Goal: Check status: Check status

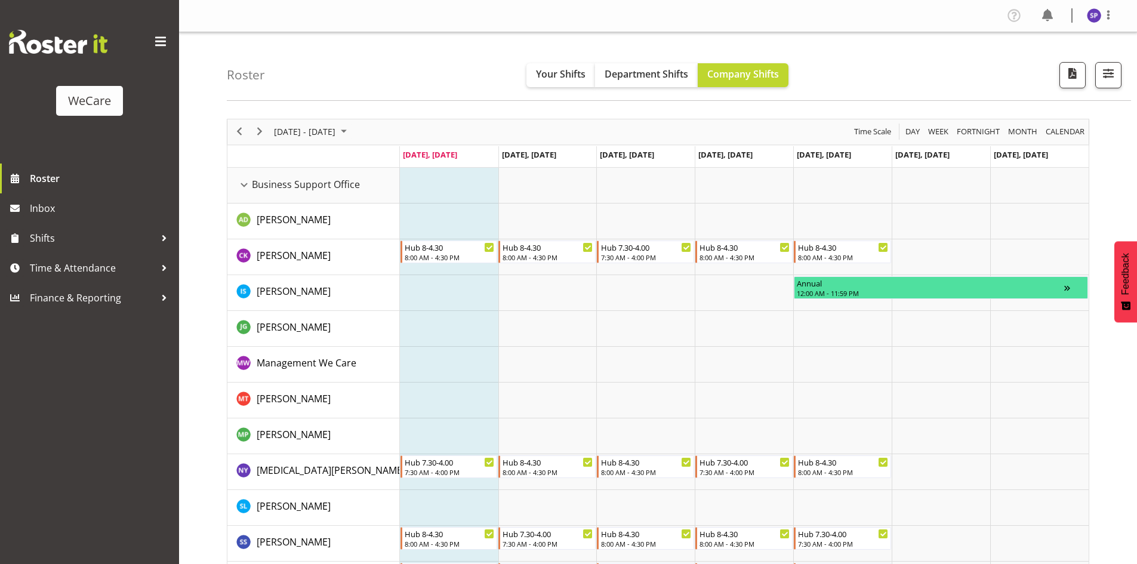
click at [855, 83] on div "Roster Your Shifts Department Shifts Company Shifts All Locations Clear Busines…" at bounding box center [679, 66] width 904 height 69
drag, startPoint x: 240, startPoint y: 182, endPoint x: 678, endPoint y: 332, distance: 463.1
click at [240, 182] on div "Business Support Office resource" at bounding box center [244, 185] width 16 height 16
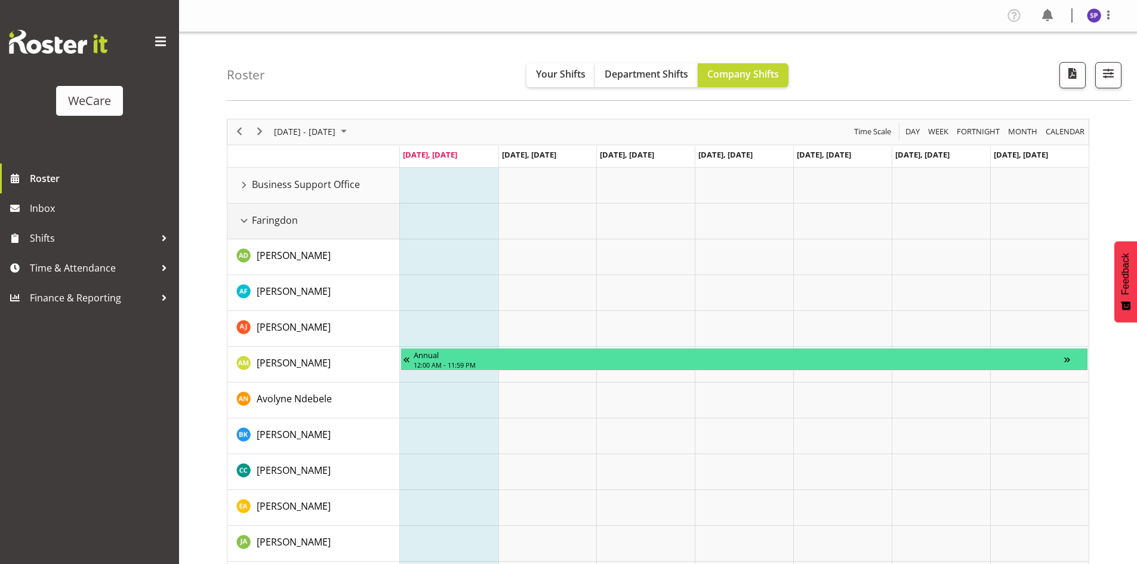
click at [240, 223] on div "Faringdon resource" at bounding box center [244, 221] width 16 height 16
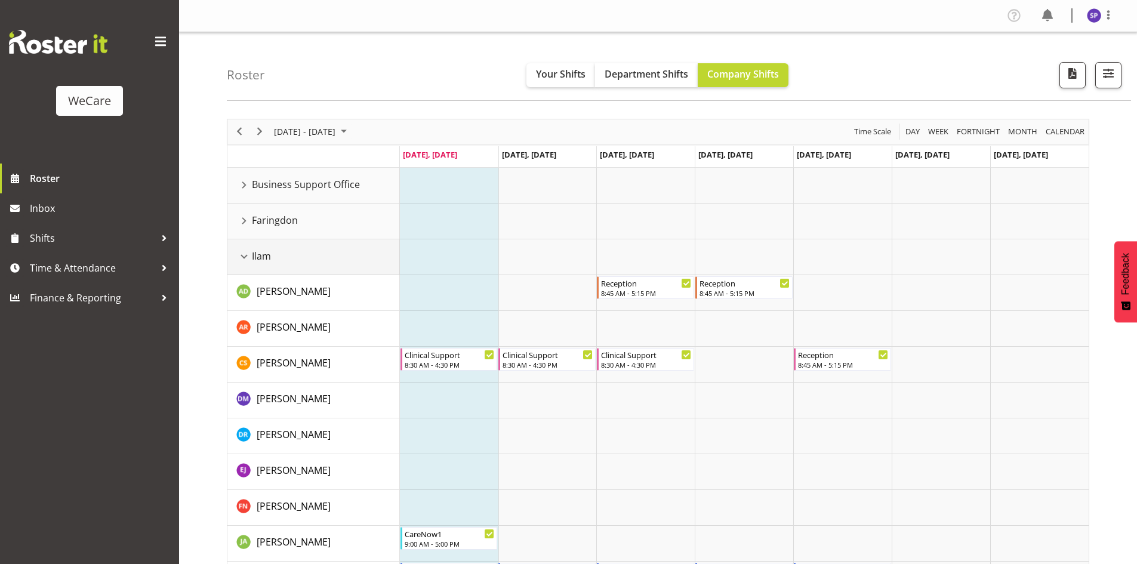
click at [246, 262] on div "Ilam resource" at bounding box center [244, 257] width 16 height 16
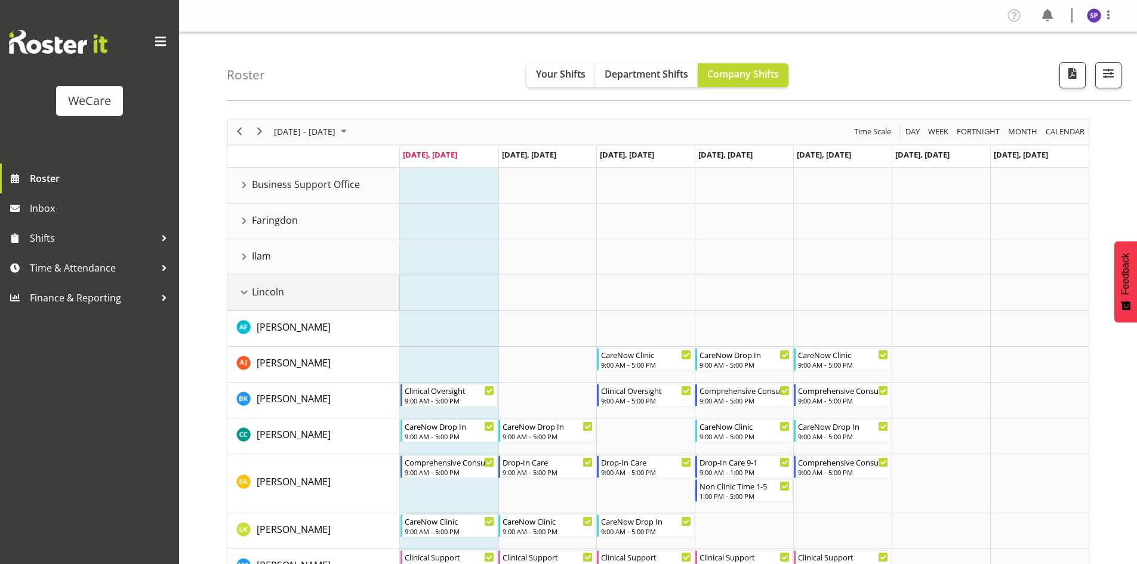
click at [239, 292] on div "Lincoln resource" at bounding box center [244, 293] width 16 height 16
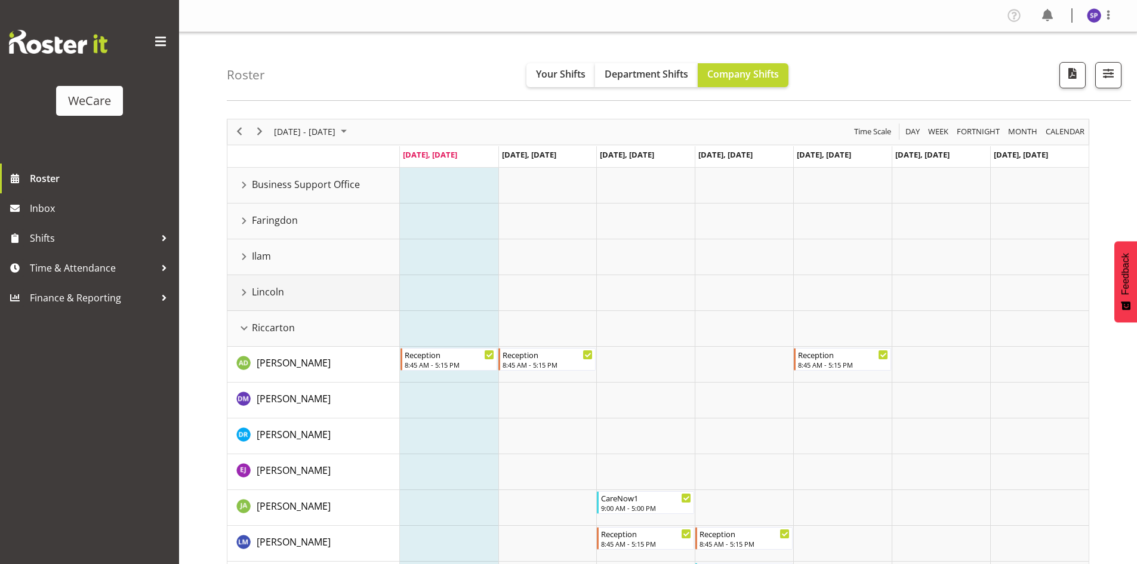
scroll to position [119, 0]
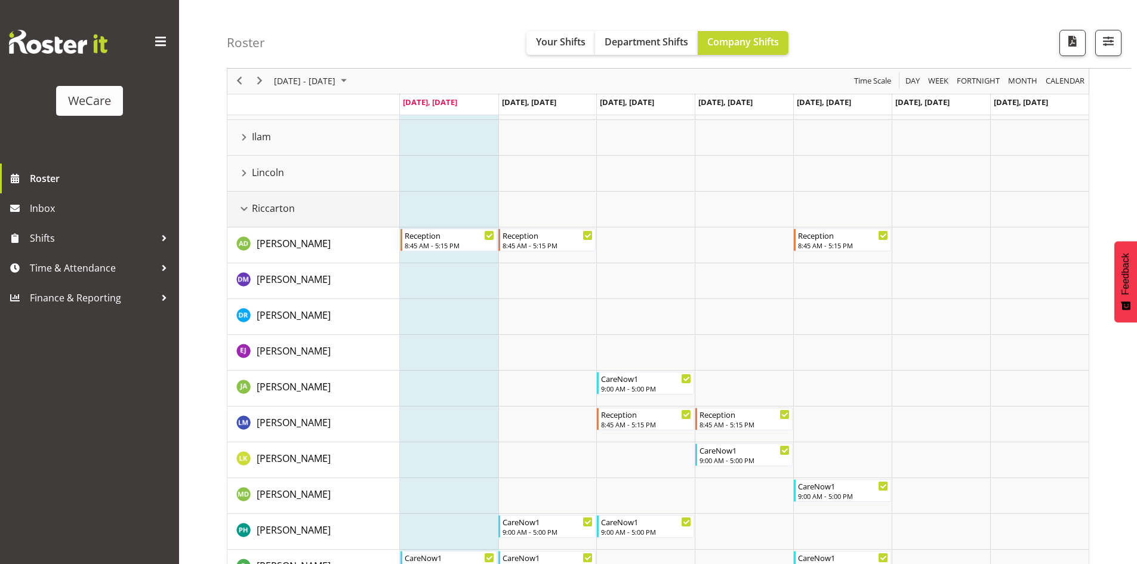
click at [247, 212] on div "Riccarton resource" at bounding box center [244, 209] width 16 height 16
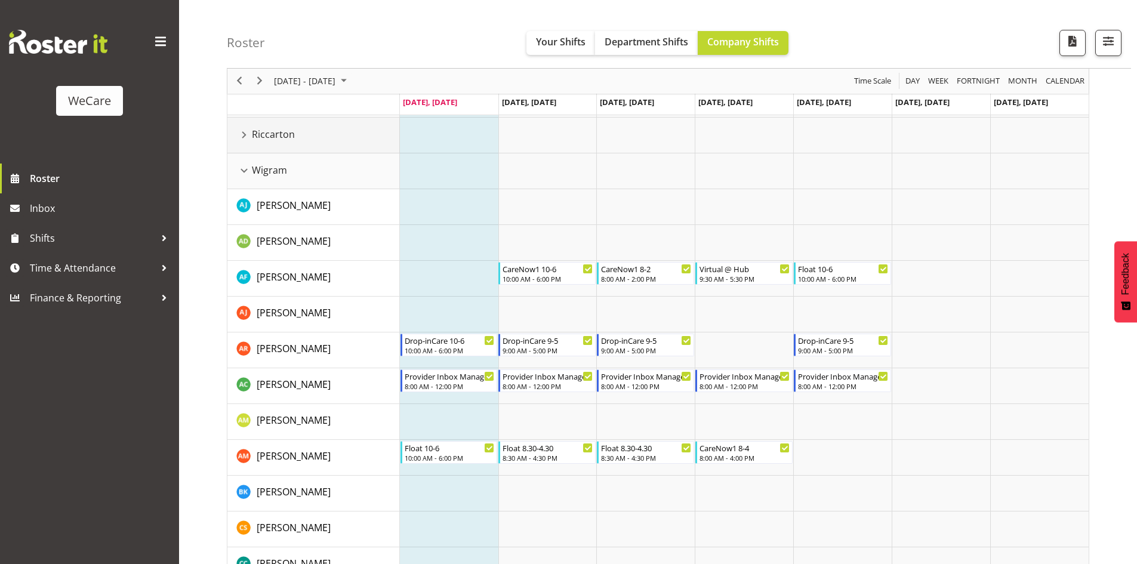
scroll to position [239, 0]
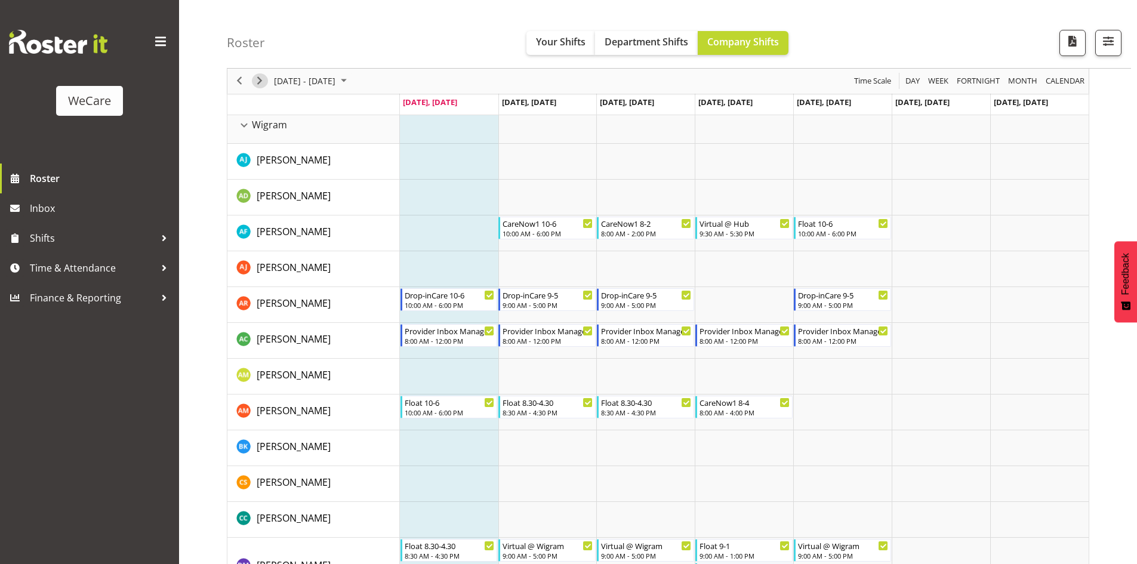
click at [261, 82] on span "Next" at bounding box center [259, 81] width 14 height 15
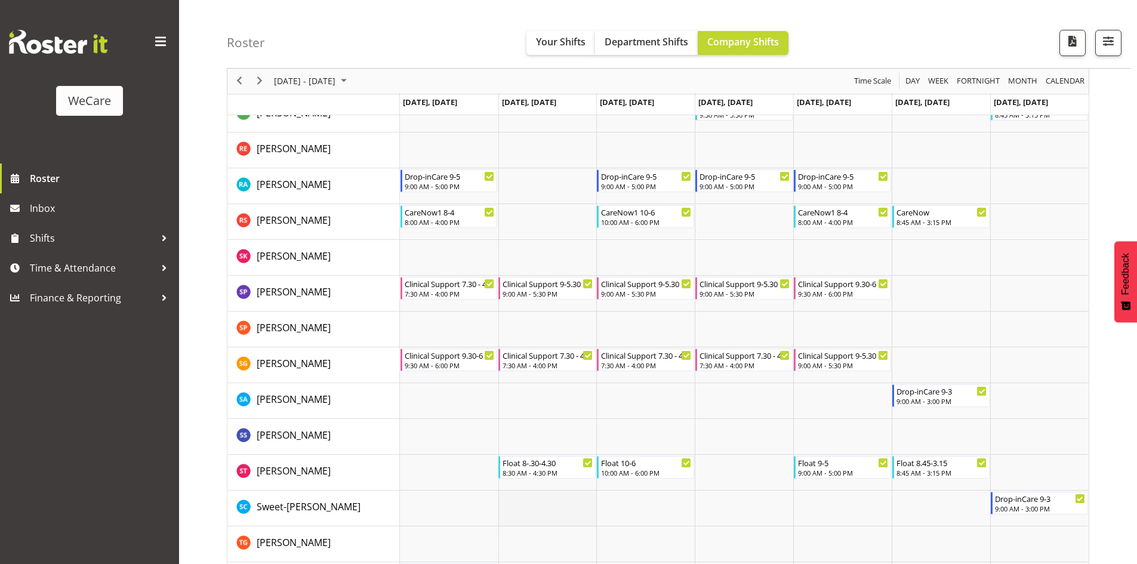
scroll to position [4541, 0]
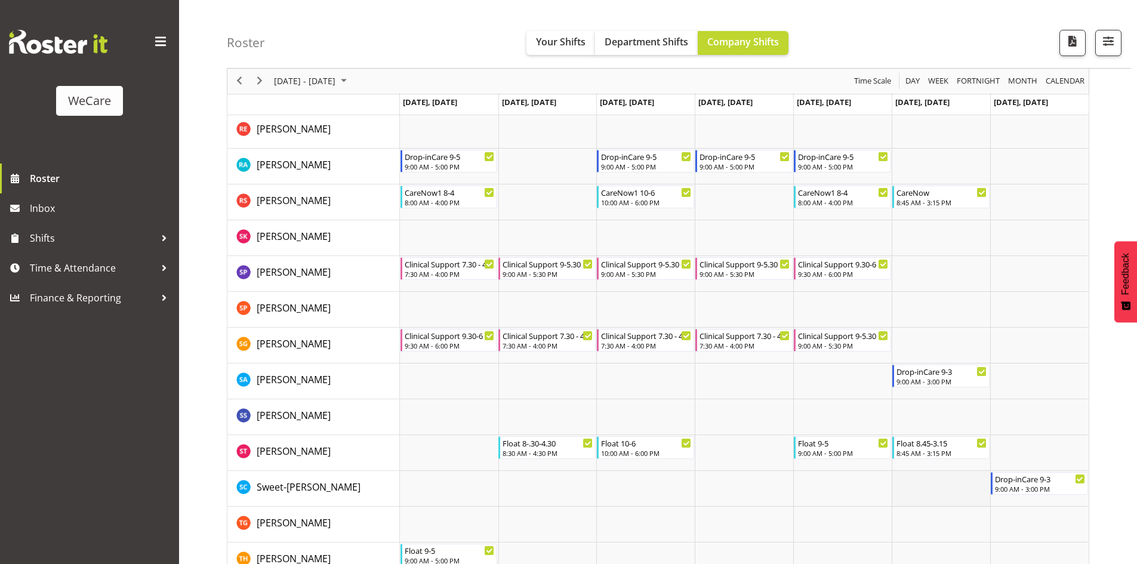
click at [924, 496] on td "Timeline Week of August 25, 2025" at bounding box center [941, 489] width 98 height 36
click at [351, 84] on span "August 2025" at bounding box center [344, 81] width 14 height 15
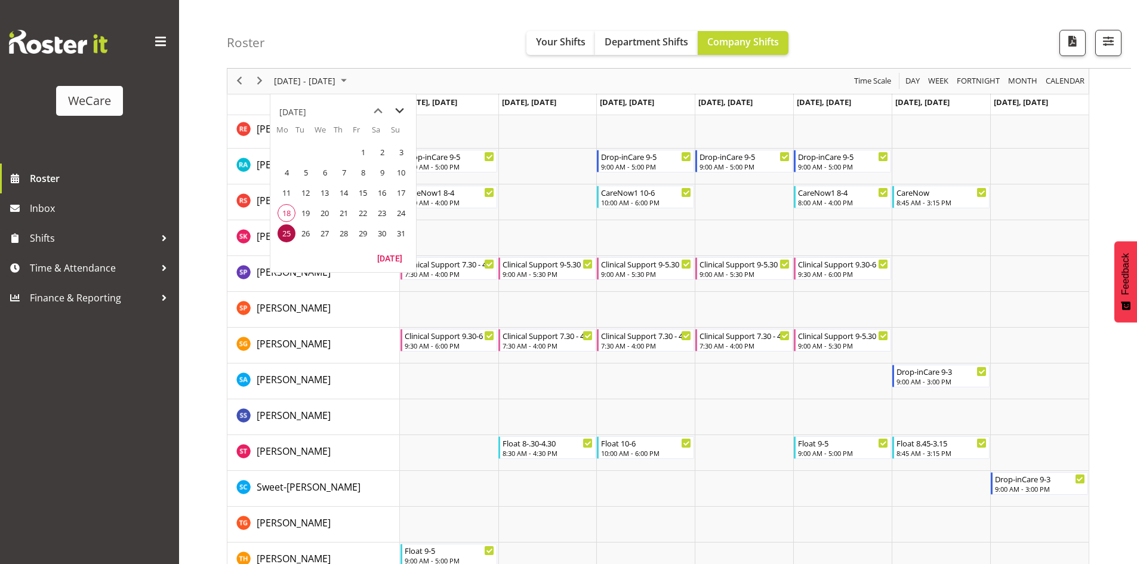
click at [399, 114] on span "next month" at bounding box center [399, 110] width 21 height 21
click at [398, 114] on span "next month" at bounding box center [399, 110] width 21 height 21
click at [350, 155] on span "2" at bounding box center [344, 152] width 18 height 18
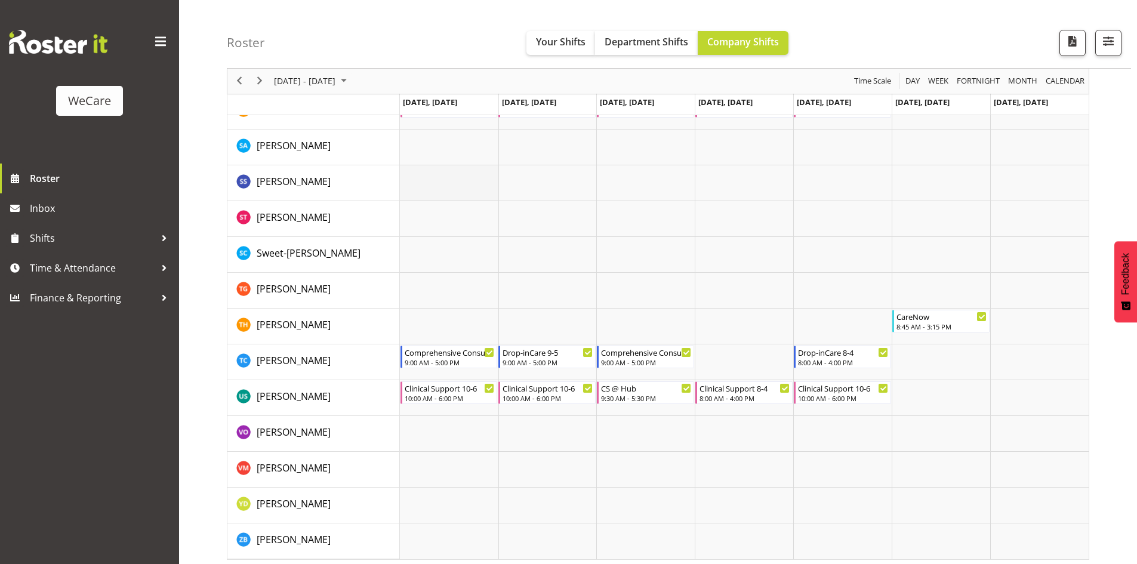
scroll to position [4756, 0]
